Goal: Information Seeking & Learning: Learn about a topic

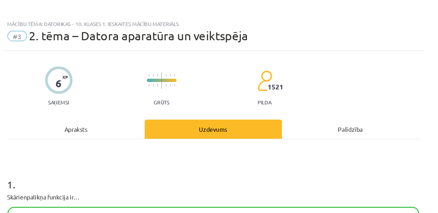
click at [104, 39] on span "2. tēma – Datora aparatūra un veiktspēja" at bounding box center [156, 35] width 183 height 12
click at [121, 36] on span "2. tēma – Datora aparatūra un veiktspēja" at bounding box center [156, 35] width 183 height 12
click at [42, 16] on div "Mācību tēma: Datorikas - 10. klases 1. ieskaites mācību materiāls #3 2. tēma – …" at bounding box center [219, 106] width 438 height 213
click at [209, 121] on div "Uzdevums" at bounding box center [219, 113] width 115 height 16
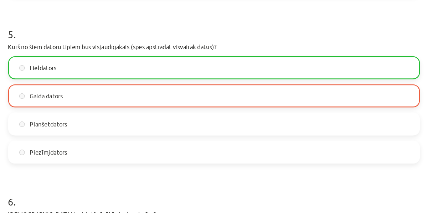
scroll to position [896, 0]
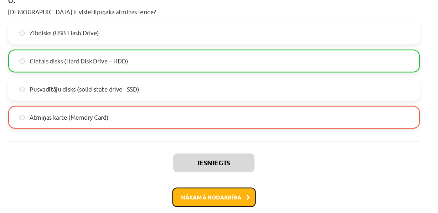
click at [213, 164] on button "Nākamā nodarbība" at bounding box center [219, 165] width 70 height 16
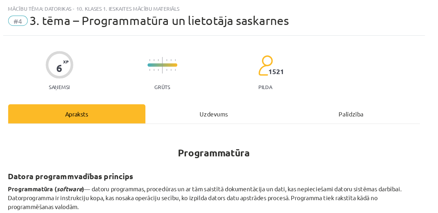
click at [55, 22] on span "#4" at bounding box center [55, 17] width 16 height 9
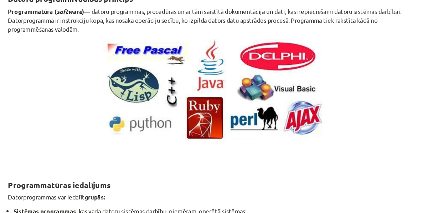
scroll to position [0, 0]
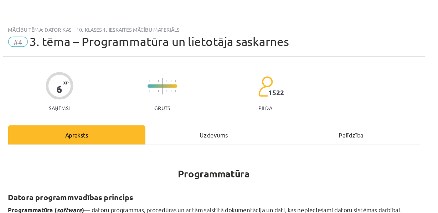
click at [134, 41] on span "3. tēma – Programmatūra un lietotāja saskarnes" at bounding box center [173, 35] width 217 height 12
click at [128, 35] on span "3. tēma – Programmatūra un lietotāja saskarnes" at bounding box center [173, 35] width 217 height 12
click at [248, 93] on div "6 XP Saņemsi Grūts 1522 pilda" at bounding box center [219, 74] width 344 height 37
click at [269, 90] on div "6 XP Saņemsi Grūts 1522 pilda" at bounding box center [219, 74] width 344 height 37
click at [99, 78] on div at bounding box center [89, 71] width 23 height 23
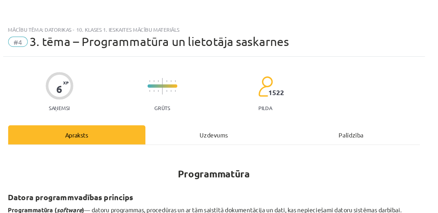
click at [179, 79] on div at bounding box center [176, 75] width 25 height 5
click at [59, 35] on span "#4" at bounding box center [55, 35] width 16 height 9
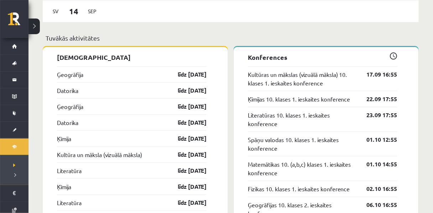
scroll to position [624, 0]
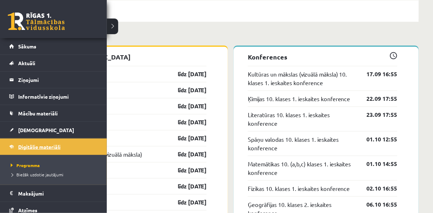
click at [33, 144] on span "Digitālie materiāli" at bounding box center [39, 147] width 42 height 6
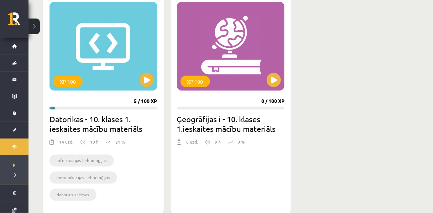
scroll to position [208, 0]
click at [95, 40] on div "XP 100" at bounding box center [104, 46] width 108 height 89
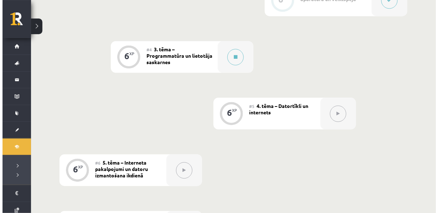
scroll to position [364, 0]
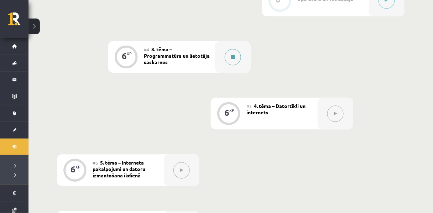
click at [236, 65] on button at bounding box center [233, 57] width 16 height 16
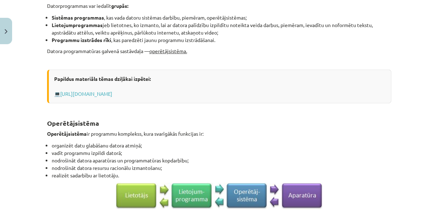
scroll to position [325, 0]
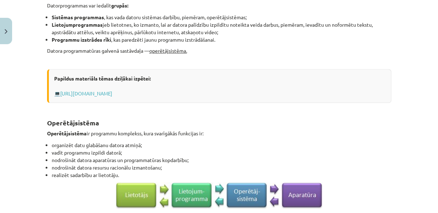
click at [0, 64] on div "Mācību tēma: Datorikas - 10. klases 1. ieskaites mācību materiāls #4 3. tēma – …" at bounding box center [219, 106] width 438 height 213
click at [88, 103] on div "Papildus materiāls tēmas dziļākai izpētei: 💻 [URL][DOMAIN_NAME]" at bounding box center [219, 86] width 344 height 34
click at [86, 97] on link "[URL][DOMAIN_NAME]" at bounding box center [86, 93] width 52 height 6
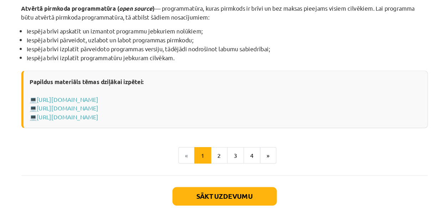
scroll to position [761, 0]
